Goal: Information Seeking & Learning: Learn about a topic

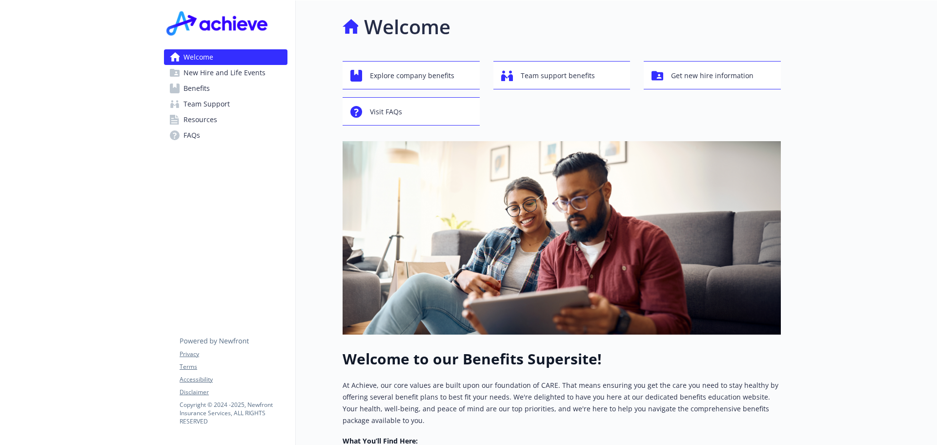
click at [197, 134] on span "FAQs" at bounding box center [191, 135] width 17 height 16
